Goal: Ask a question

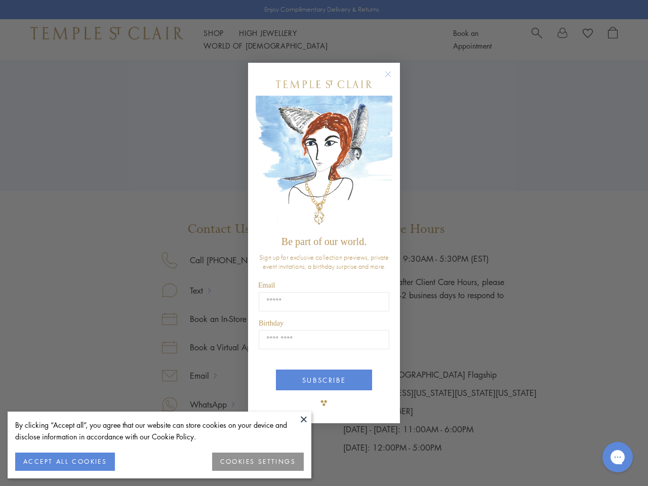
click at [324, 243] on span "Be part of our world." at bounding box center [323, 241] width 85 height 11
click at [304, 419] on button at bounding box center [303, 418] width 15 height 15
click at [65, 462] on button "ACCEPT ALL COOKIES" at bounding box center [65, 461] width 100 height 18
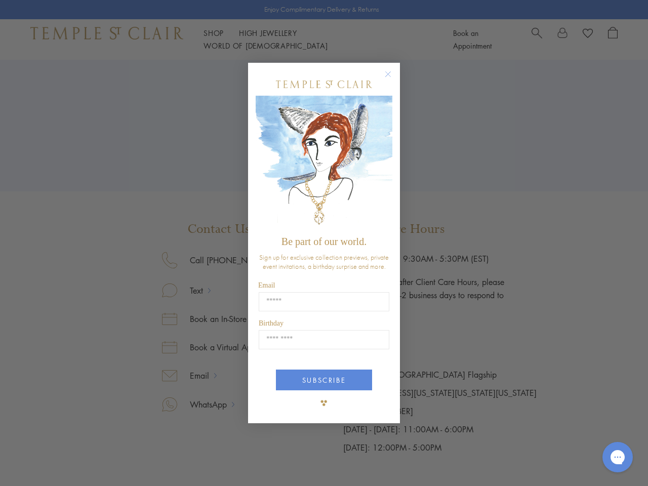
click at [258, 462] on div "Close dialog Be part of our world. Sign up for exclusive collection previews, p…" at bounding box center [324, 243] width 648 height 486
click at [393, 78] on icon "Close dialog" at bounding box center [388, 74] width 13 height 13
click at [324, 380] on button "SUBSCRIBE" at bounding box center [324, 379] width 96 height 21
click at [617, 457] on icon "Gorgias live chat" at bounding box center [617, 457] width 10 height 10
